Goal: Navigation & Orientation: Go to known website

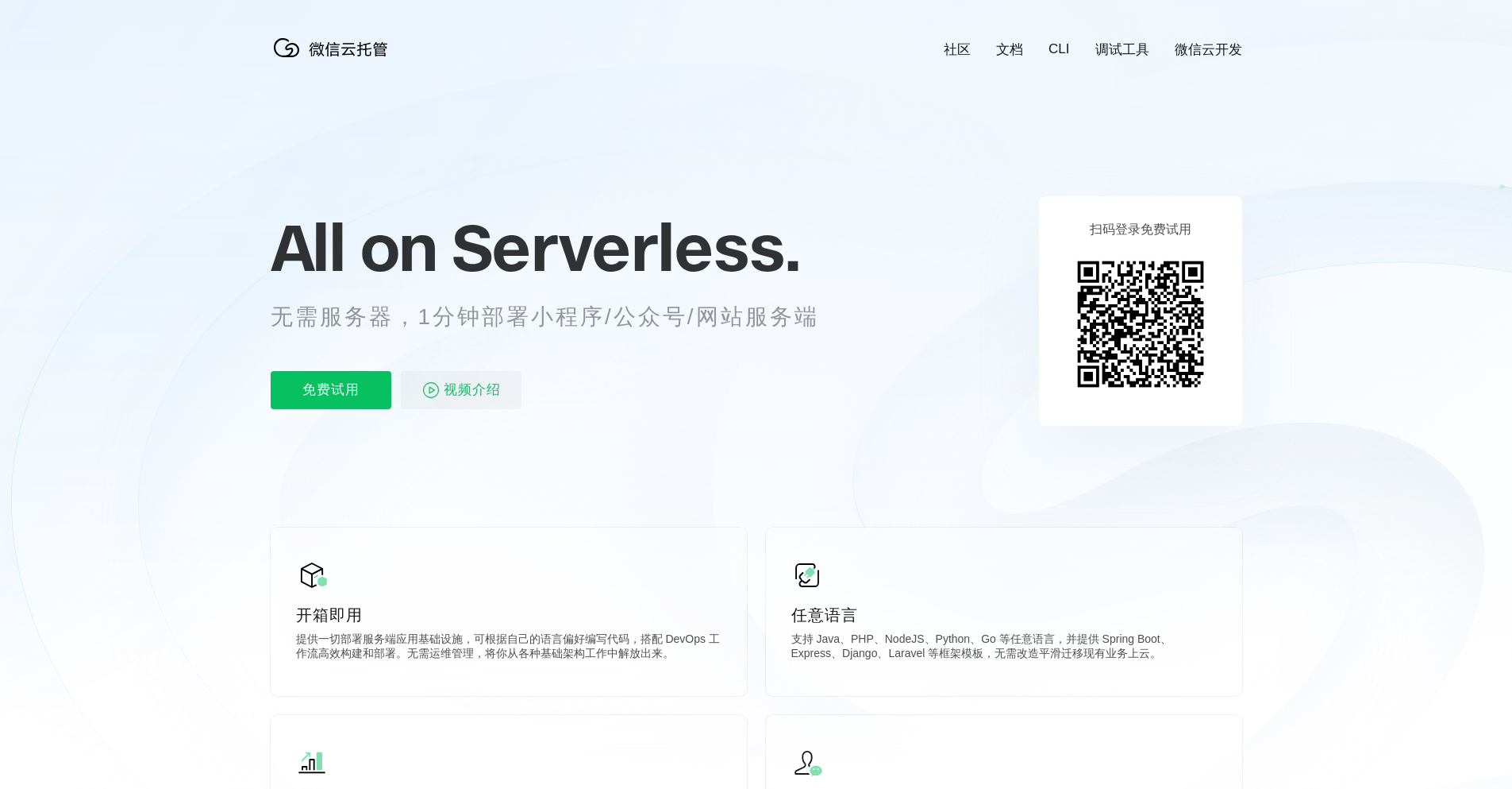
scroll to position [0, 2823]
